Goal: Share content

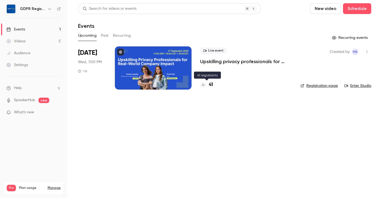
click at [208, 85] on div "41" at bounding box center [206, 84] width 13 height 7
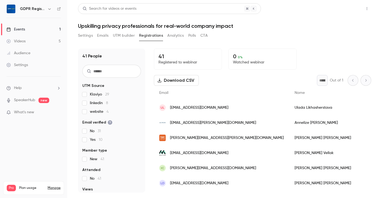
click at [352, 10] on button "Share" at bounding box center [347, 8] width 21 height 11
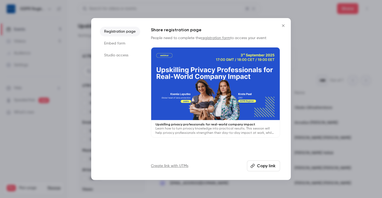
click at [126, 57] on li "Studio access" at bounding box center [120, 55] width 40 height 10
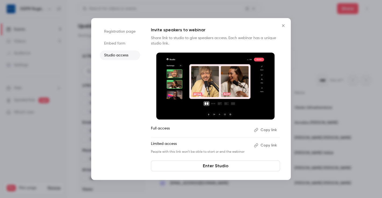
click at [262, 147] on button "Copy link" at bounding box center [266, 145] width 28 height 9
click at [267, 128] on button "Copy link" at bounding box center [266, 129] width 28 height 9
click at [282, 25] on icon "Close" at bounding box center [283, 25] width 6 height 4
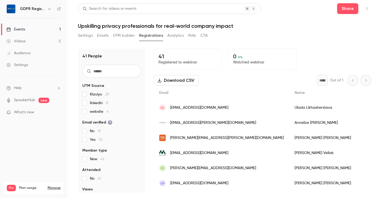
click at [86, 35] on button "Settings" at bounding box center [85, 35] width 15 height 9
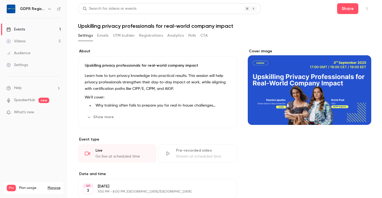
click at [126, 37] on button "UTM builder" at bounding box center [124, 35] width 22 height 9
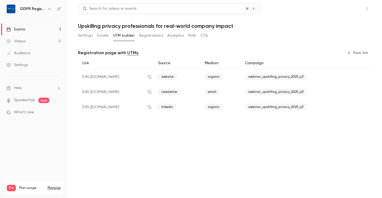
click at [344, 11] on button "Share" at bounding box center [347, 8] width 21 height 11
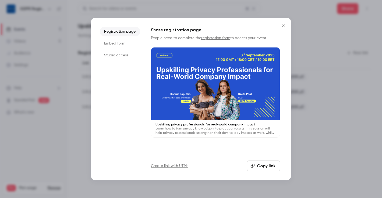
click at [115, 53] on li "Studio access" at bounding box center [120, 55] width 40 height 10
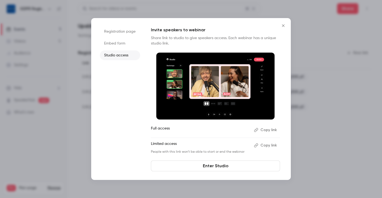
click at [262, 146] on button "Copy link" at bounding box center [266, 145] width 28 height 9
click at [310, 30] on div at bounding box center [191, 99] width 382 height 198
